Goal: Transaction & Acquisition: Purchase product/service

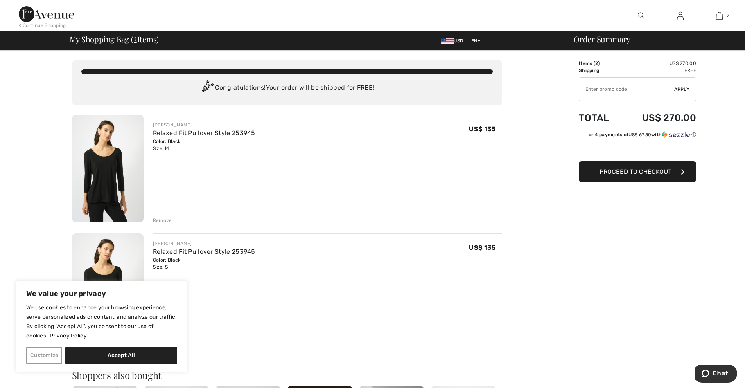
click at [34, 357] on button "Customize" at bounding box center [44, 354] width 36 height 17
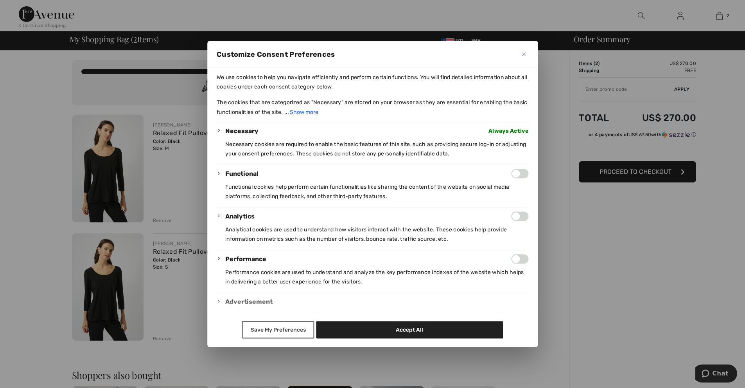
click at [273, 327] on button "Save My Preferences" at bounding box center [278, 329] width 72 height 17
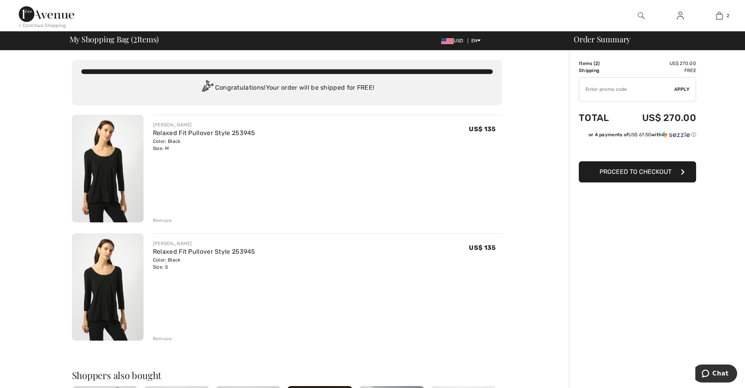
click at [165, 341] on div "Remove" at bounding box center [162, 338] width 19 height 7
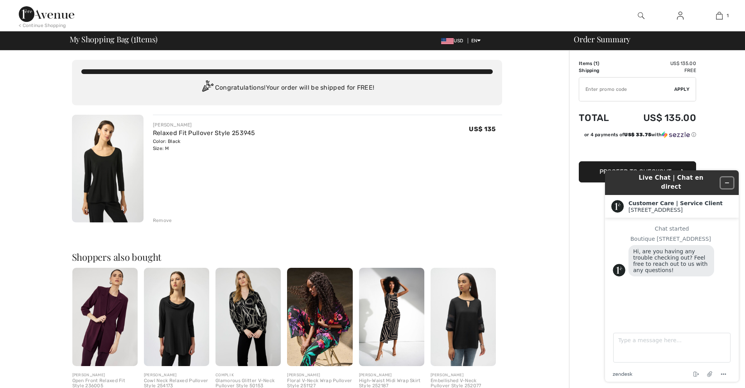
click at [727, 181] on icon "Minimize widget" at bounding box center [726, 182] width 5 height 5
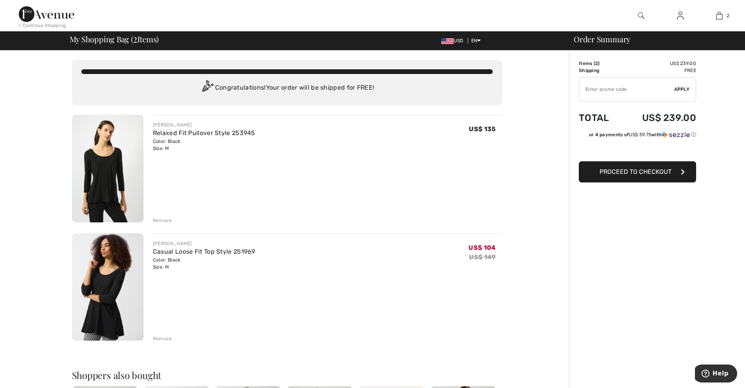
click at [690, 284] on div "Order Summary Details Items ( 2 ) US$ 239.00 Promo code US$ 0.00 Shipping Free …" at bounding box center [657, 359] width 176 height 618
click at [167, 339] on div "Remove" at bounding box center [162, 338] width 19 height 7
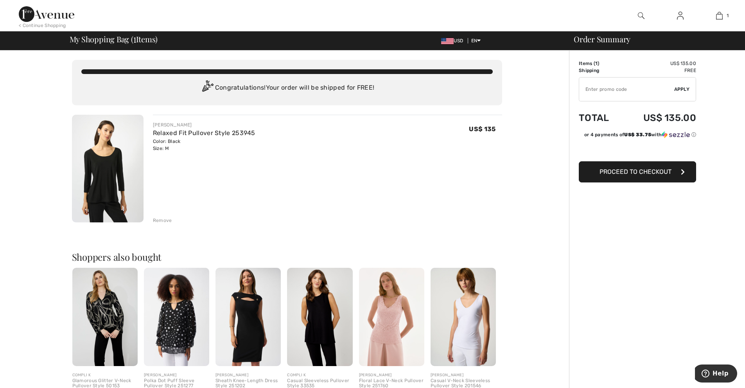
click at [167, 221] on div "Remove" at bounding box center [162, 220] width 19 height 7
